Goal: Use online tool/utility: Utilize a website feature to perform a specific function

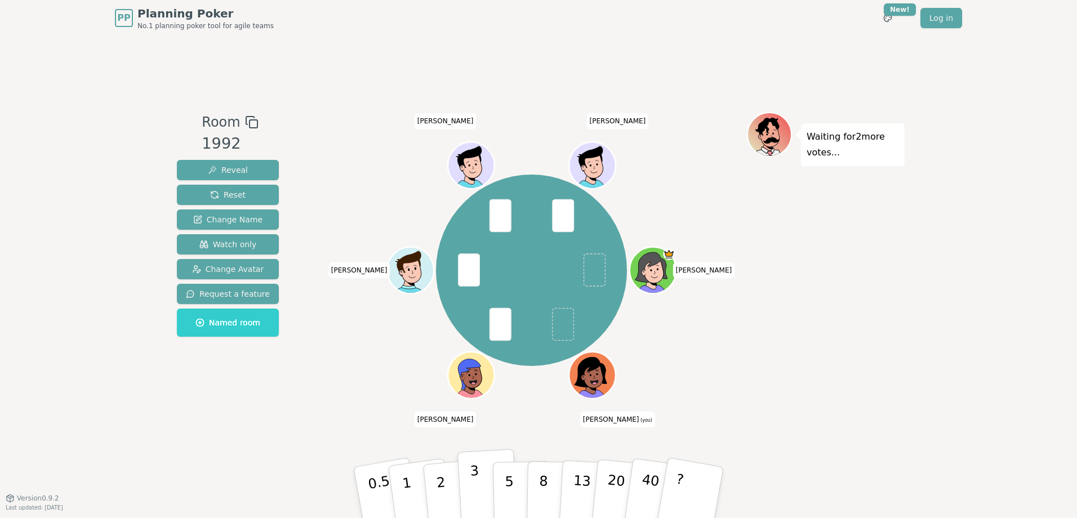
click at [483, 487] on button "3" at bounding box center [488, 493] width 61 height 88
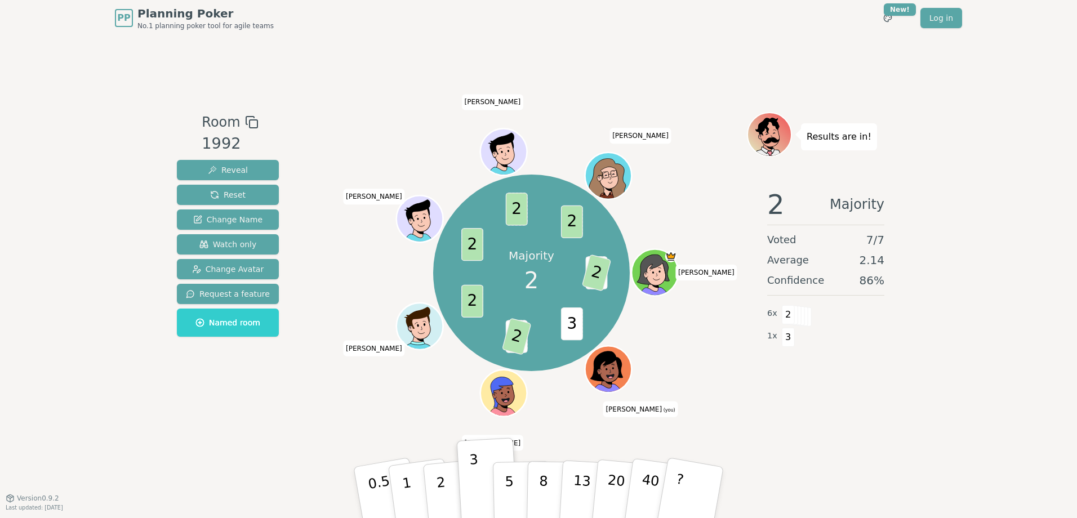
click at [442, 483] on p "2" at bounding box center [443, 504] width 15 height 61
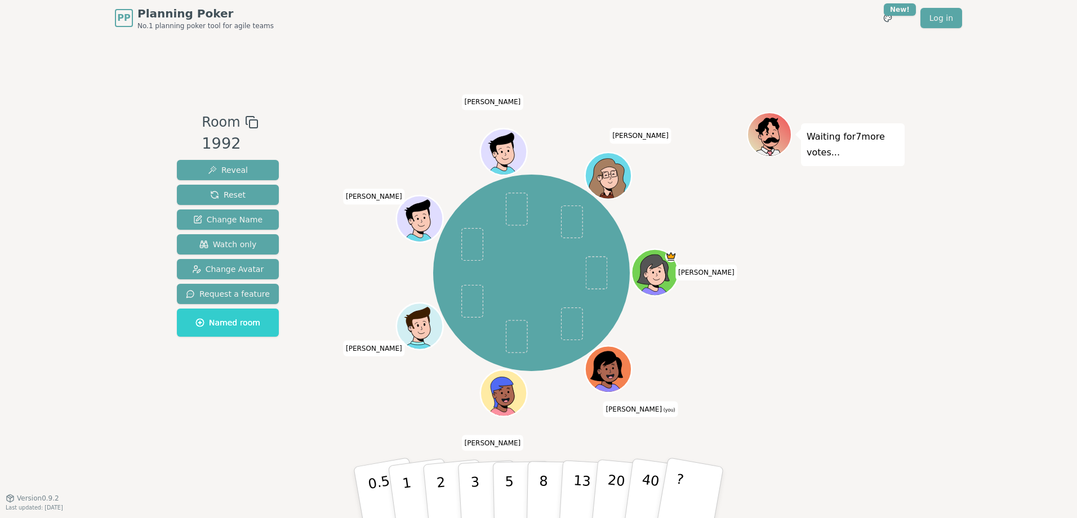
click at [948, 230] on div "PP Planning Poker No.1 planning poker tool for agile teams Toggle theme New! Lo…" at bounding box center [538, 259] width 1077 height 518
click at [203, 436] on div "Room 1992 Reveal Reset Change Name Watch only Change Avatar Request a feature N…" at bounding box center [538, 267] width 733 height 462
click at [541, 494] on p "8" at bounding box center [544, 492] width 10 height 61
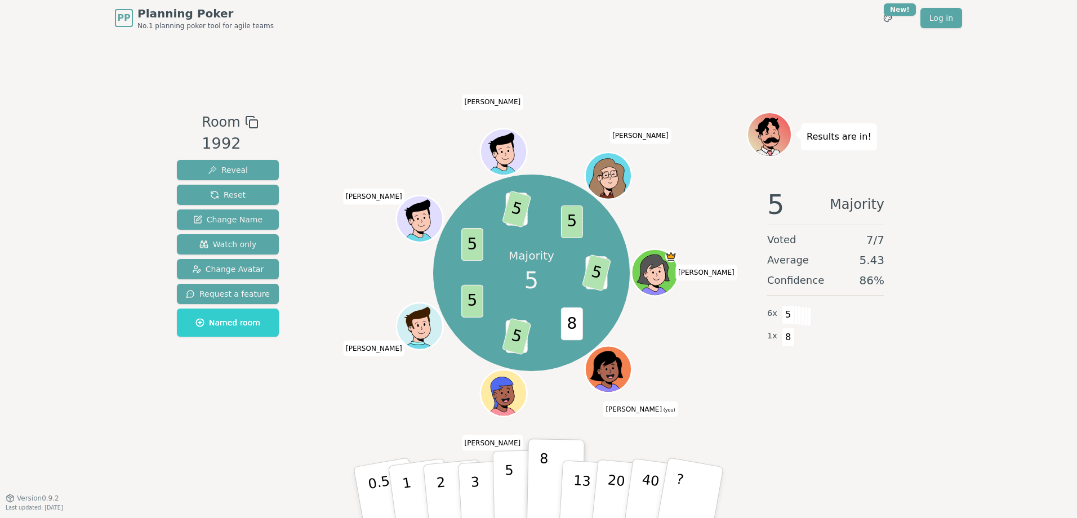
click at [516, 486] on button "5" at bounding box center [522, 493] width 58 height 86
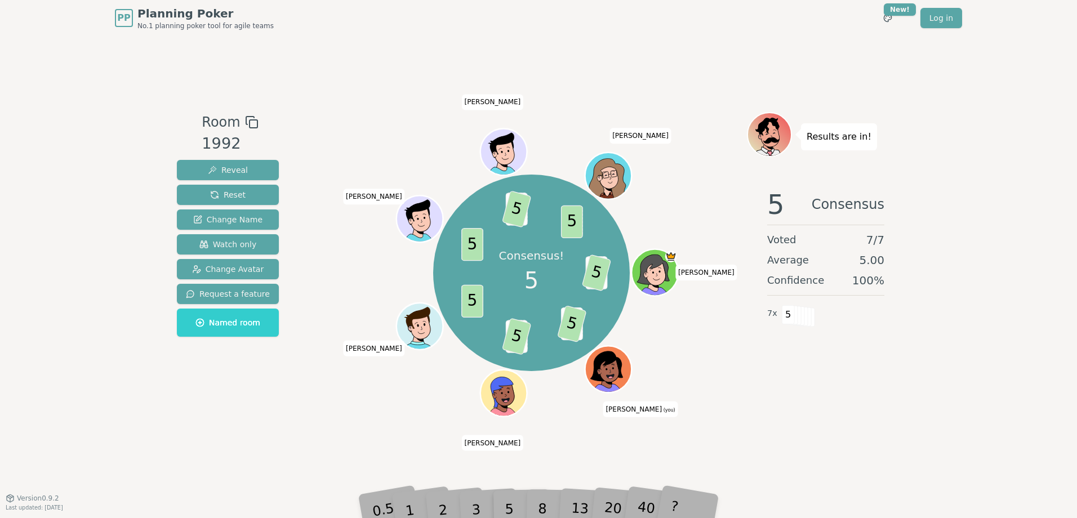
click at [376, 96] on div "Room 1992 Reveal Reset Change Name Watch only Change Avatar Request a feature N…" at bounding box center [538, 267] width 733 height 462
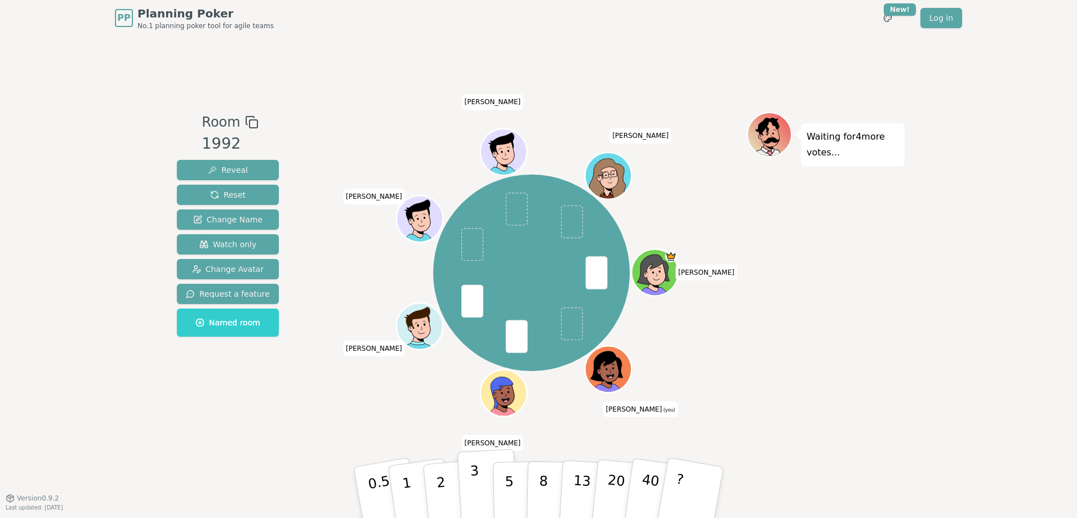
click at [476, 491] on p "3" at bounding box center [476, 493] width 12 height 61
click at [439, 489] on p "2" at bounding box center [442, 494] width 15 height 61
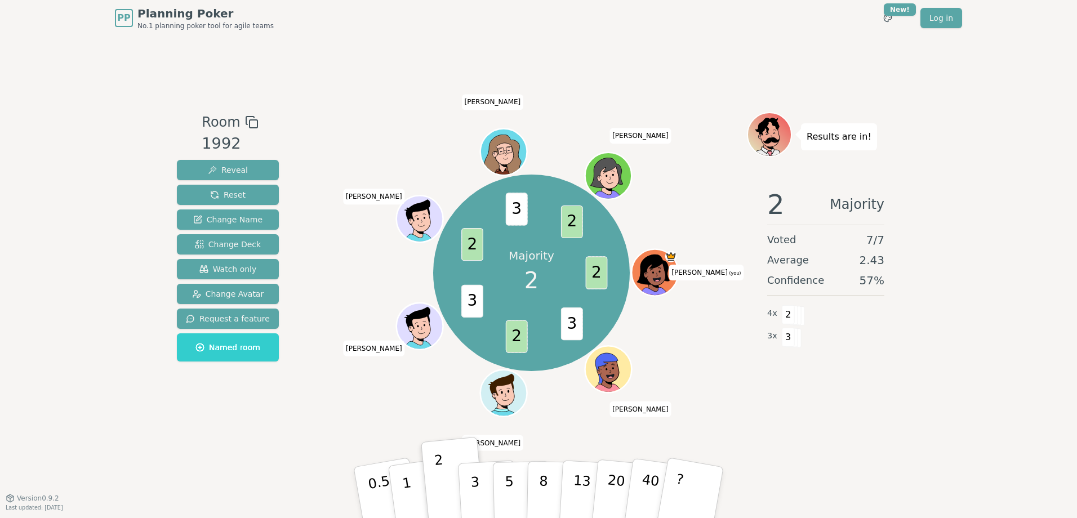
click at [276, 436] on div "Room 1992 Reveal Reset Change Name Change Deck Watch only Change Avatar Request…" at bounding box center [538, 267] width 733 height 462
